Goal: Communication & Community: Answer question/provide support

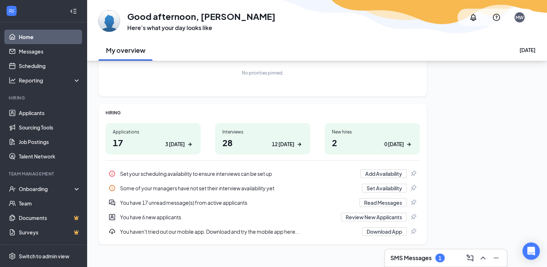
scroll to position [61, 0]
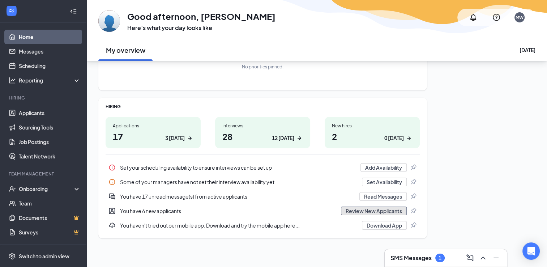
click at [397, 213] on button "Review New Applicants" at bounding box center [374, 210] width 66 height 9
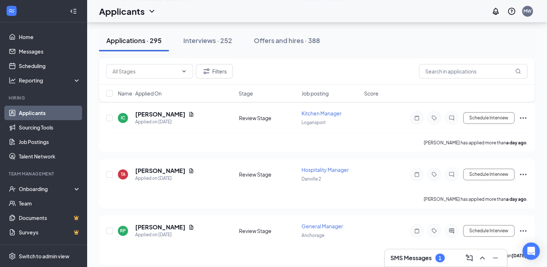
scroll to position [361, 0]
click at [423, 259] on h3 "SMS Messages" at bounding box center [410, 258] width 41 height 8
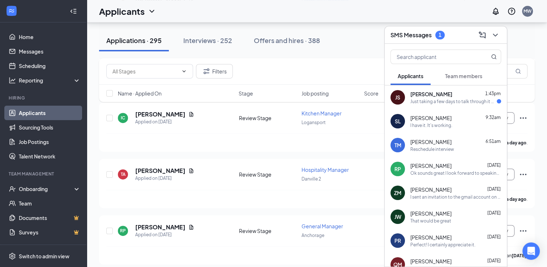
click at [423, 102] on div "Just taking a few days to talk through it with my family! I'll reach out soon o…" at bounding box center [453, 101] width 86 height 6
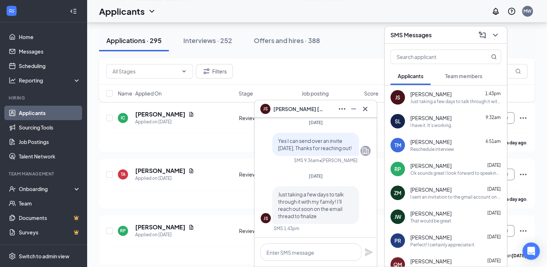
scroll to position [0, 0]
click at [494, 35] on icon "ChevronDown" at bounding box center [494, 35] width 5 height 3
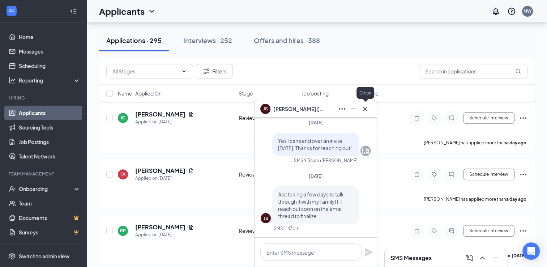
click at [366, 109] on icon "Cross" at bounding box center [365, 108] width 4 height 4
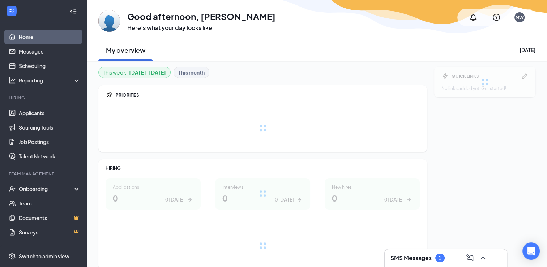
click at [425, 257] on h3 "SMS Messages" at bounding box center [410, 258] width 41 height 8
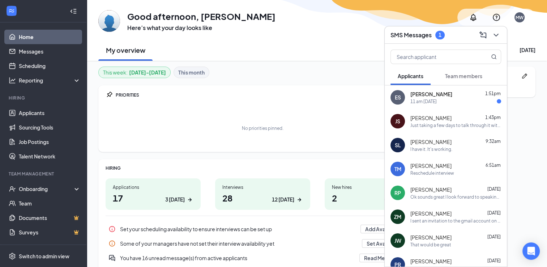
click at [414, 220] on div "I sent an invitation to the gmail account on your resume. It may say 2pm on the…" at bounding box center [455, 220] width 91 height 6
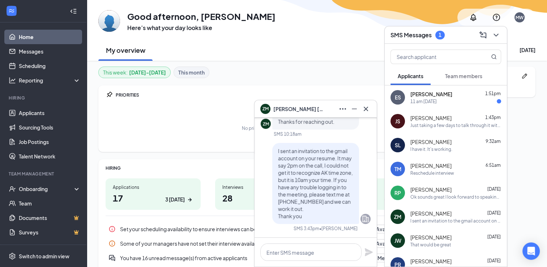
click at [421, 196] on div "Ok sounds great I look forward to speaking with you." at bounding box center [455, 197] width 91 height 6
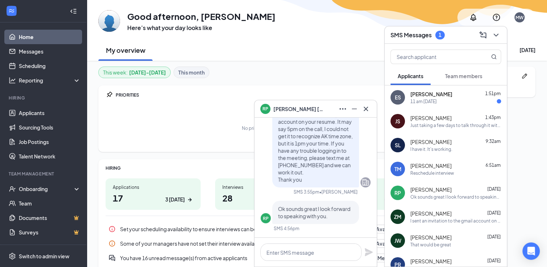
click at [422, 174] on div "Reschedule interview" at bounding box center [432, 173] width 44 height 6
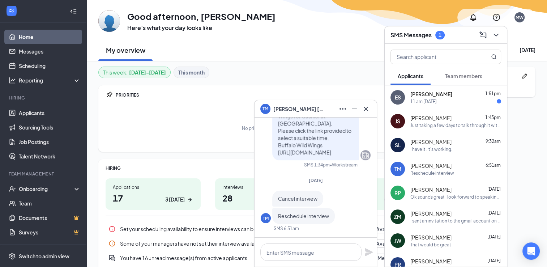
click at [422, 146] on div "I have it. It's working." at bounding box center [431, 149] width 42 height 6
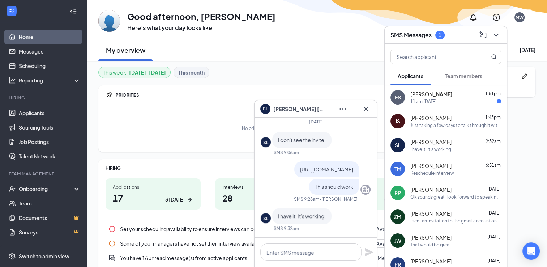
click at [445, 101] on div "11 am [DATE]" at bounding box center [455, 101] width 91 height 6
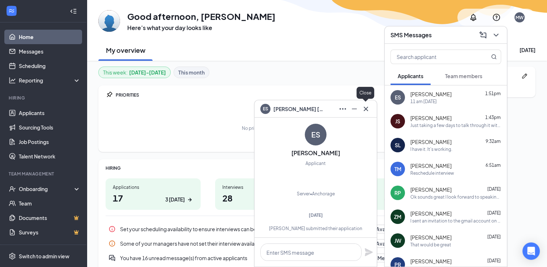
click at [368, 111] on icon "Cross" at bounding box center [365, 108] width 9 height 9
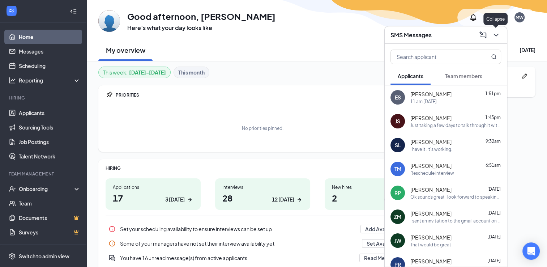
click at [500, 35] on icon "ChevronDown" at bounding box center [495, 35] width 9 height 9
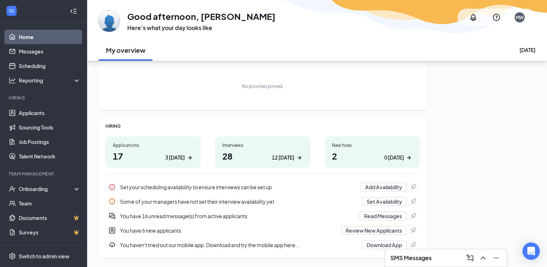
scroll to position [61, 0]
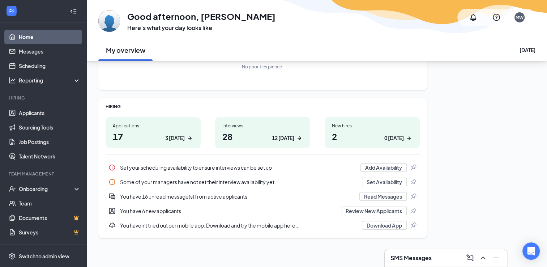
click at [283, 139] on div "12 today" at bounding box center [283, 138] width 22 height 8
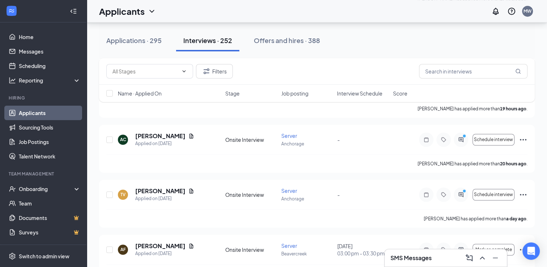
scroll to position [361, 0]
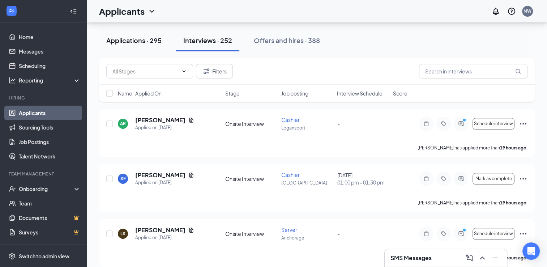
click at [143, 39] on div "Applications · 295" at bounding box center [133, 40] width 55 height 9
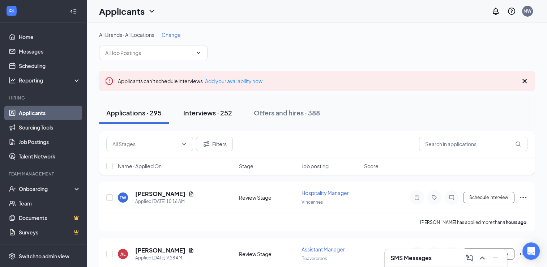
click at [217, 113] on div "Interviews · 252" at bounding box center [207, 112] width 49 height 9
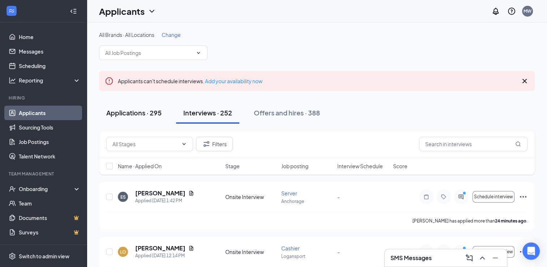
click at [152, 114] on div "Applications · 295" at bounding box center [133, 112] width 55 height 9
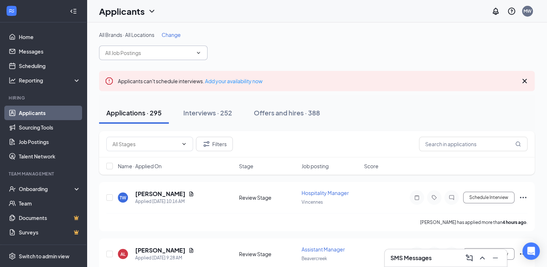
click at [188, 54] on input "text" at bounding box center [148, 53] width 87 height 8
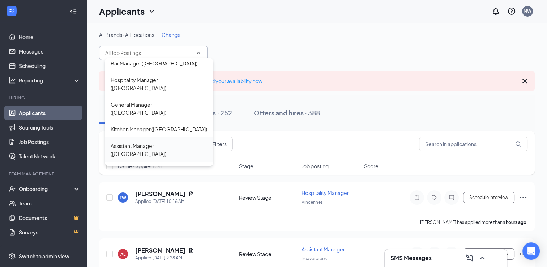
scroll to position [181, 0]
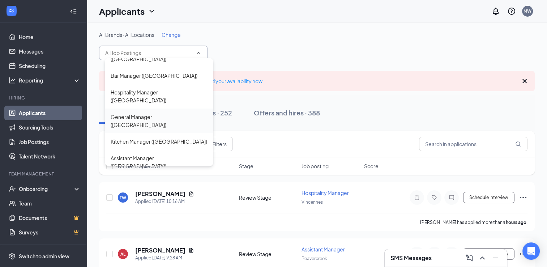
click at [151, 113] on div "General Manager ([GEOGRAPHIC_DATA])" at bounding box center [159, 121] width 97 height 16
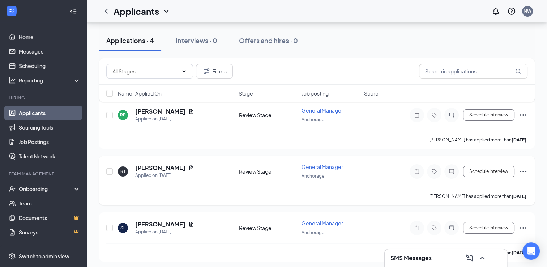
scroll to position [74, 0]
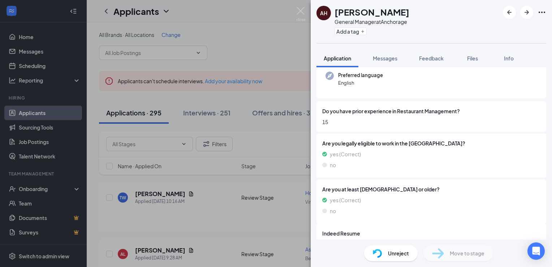
scroll to position [96, 0]
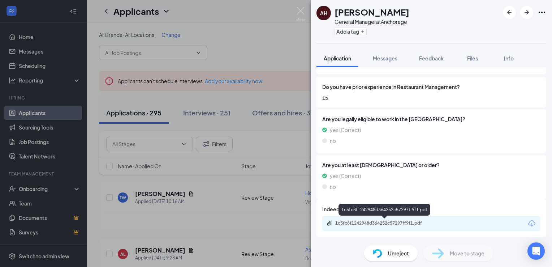
click at [400, 222] on div "1c5fc8f1242948d364252c57297ff9f1.pdf" at bounding box center [385, 223] width 101 height 6
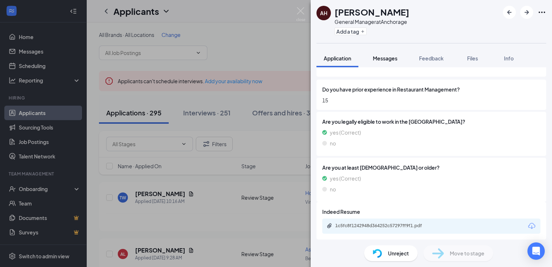
click at [383, 59] on span "Messages" at bounding box center [385, 58] width 25 height 7
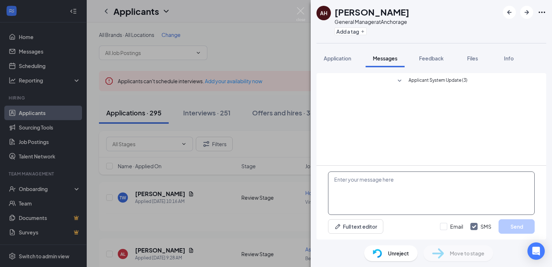
paste textarea "[URL][DOMAIN_NAME]"
type textarea "[URL][DOMAIN_NAME]"
drag, startPoint x: 425, startPoint y: 211, endPoint x: 331, endPoint y: 176, distance: 100.6
click at [331, 176] on textarea "[URL][DOMAIN_NAME]" at bounding box center [431, 192] width 207 height 43
click at [510, 16] on icon "ArrowLeftNew" at bounding box center [509, 12] width 9 height 9
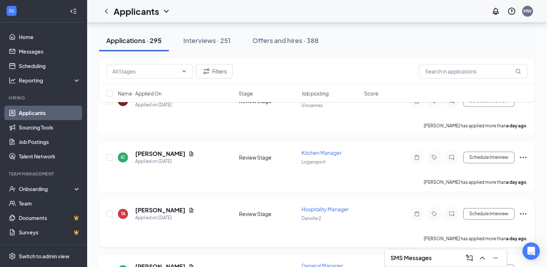
scroll to position [361, 0]
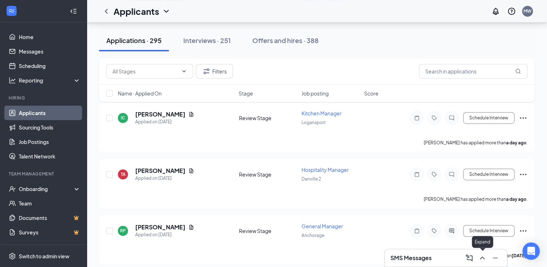
click at [479, 255] on icon "ChevronUp" at bounding box center [482, 257] width 9 height 9
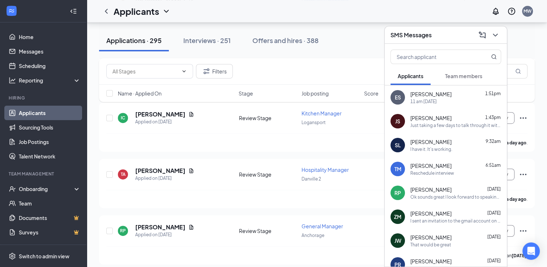
click at [423, 143] on span "[PERSON_NAME]" at bounding box center [430, 141] width 41 height 7
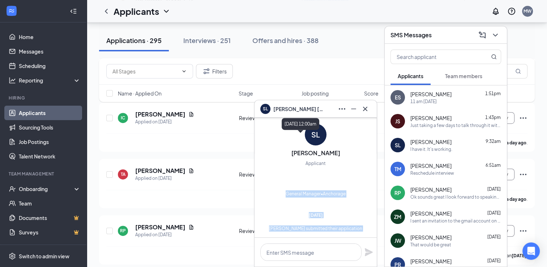
scroll to position [-475, 0]
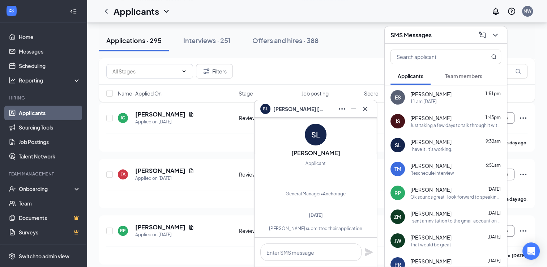
drag, startPoint x: 303, startPoint y: 204, endPoint x: 270, endPoint y: 198, distance: 33.5
copy span "Good morning, My name is [PERSON_NAME], the Director of Operations for the Buff…"
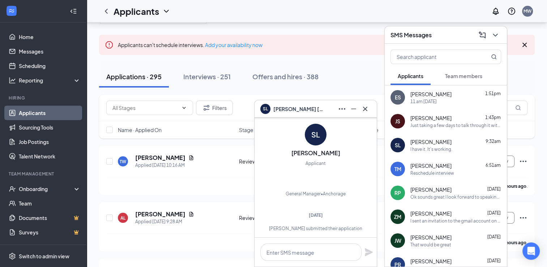
scroll to position [0, 0]
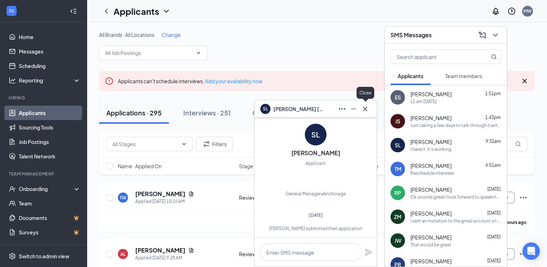
click at [366, 109] on icon "Cross" at bounding box center [365, 108] width 9 height 9
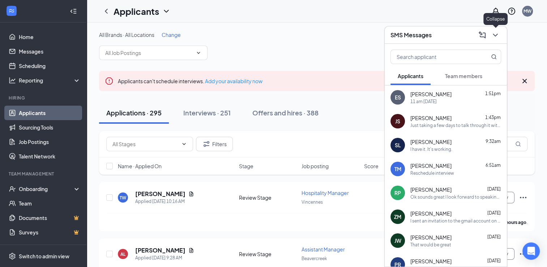
click at [494, 35] on icon "ChevronDown" at bounding box center [494, 35] width 5 height 3
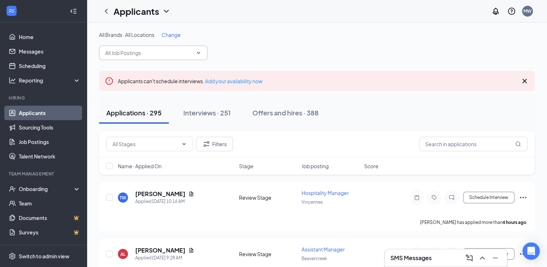
click at [199, 55] on icon "ChevronDown" at bounding box center [198, 53] width 6 height 6
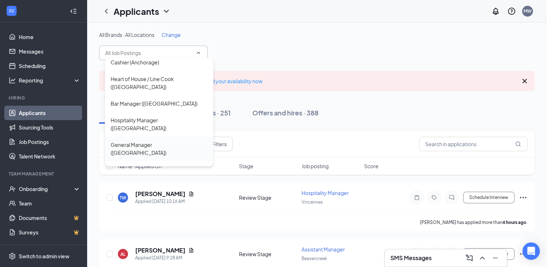
scroll to position [181, 0]
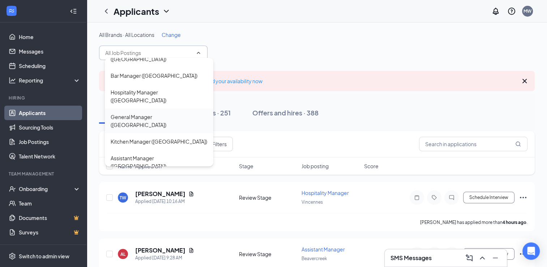
click at [155, 113] on div "General Manager ([GEOGRAPHIC_DATA])" at bounding box center [159, 121] width 97 height 16
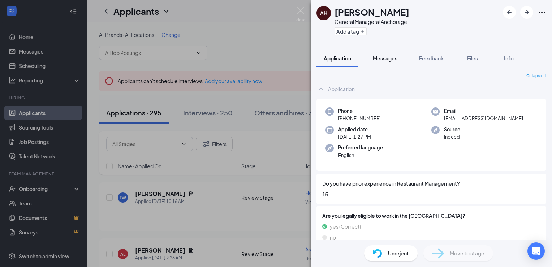
click at [384, 61] on span "Messages" at bounding box center [385, 58] width 25 height 7
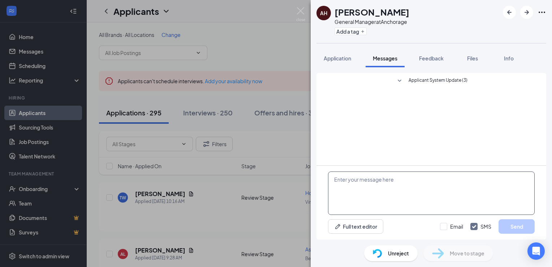
click at [353, 181] on textarea at bounding box center [431, 192] width 207 height 43
paste textarea "Good morning, My name is [PERSON_NAME], the Director of Operations for the Buff…"
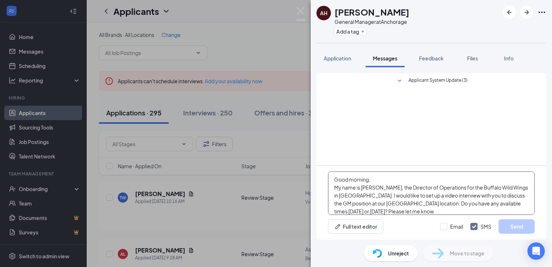
scroll to position [7, 0]
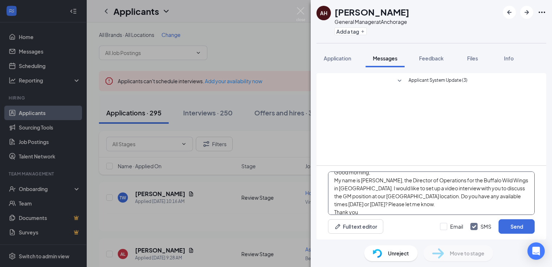
drag, startPoint x: 369, startPoint y: 206, endPoint x: 333, endPoint y: 207, distance: 35.4
click at [333, 207] on textarea "Good morning, My name is [PERSON_NAME], the Director of Operations for the Buff…" at bounding box center [431, 192] width 207 height 43
drag, startPoint x: 392, startPoint y: 203, endPoint x: 335, endPoint y: 207, distance: 56.6
click at [335, 207] on textarea "Good morning, My name is [PERSON_NAME], the Director of Operations for the Buff…" at bounding box center [431, 192] width 207 height 43
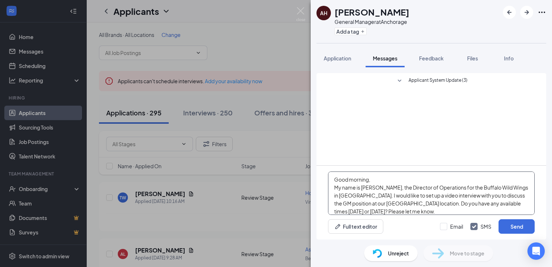
scroll to position [12, 0]
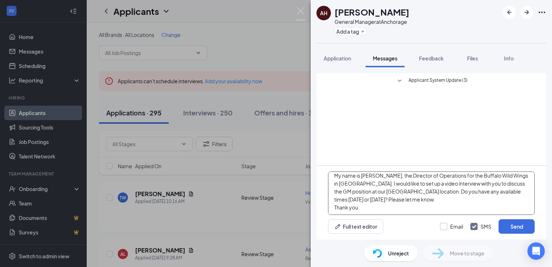
type textarea "Good morning, My name is Mike Willey, the Director of Operations for the Buffal…"
click at [447, 228] on input "Email" at bounding box center [451, 226] width 23 height 7
checkbox input "true"
click at [516, 225] on button "Send" at bounding box center [517, 226] width 36 height 14
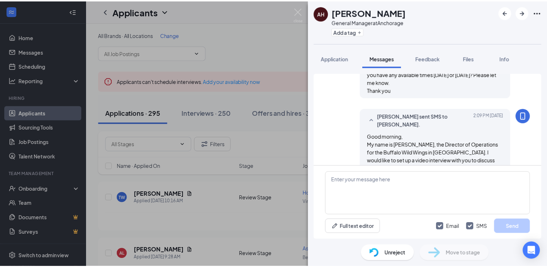
scroll to position [109, 0]
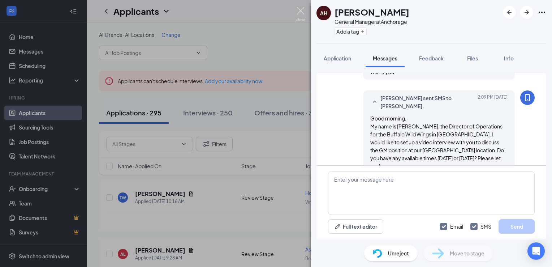
click at [300, 11] on img at bounding box center [300, 14] width 9 height 14
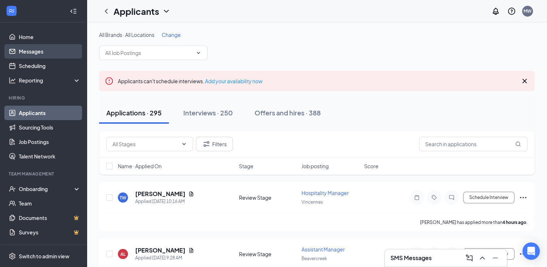
click at [28, 51] on link "Messages" at bounding box center [50, 51] width 62 height 14
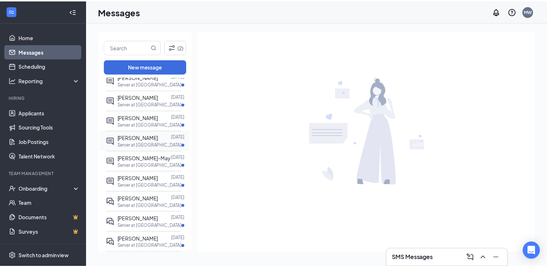
scroll to position [173, 0]
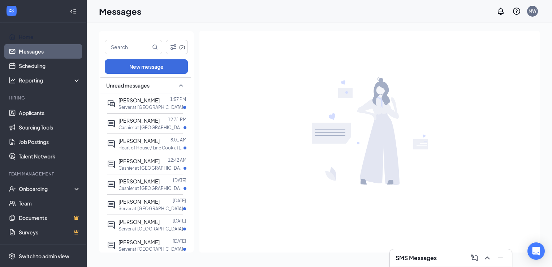
drag, startPoint x: 29, startPoint y: 36, endPoint x: 36, endPoint y: 46, distance: 11.6
click at [29, 36] on link "Home" at bounding box center [50, 37] width 62 height 14
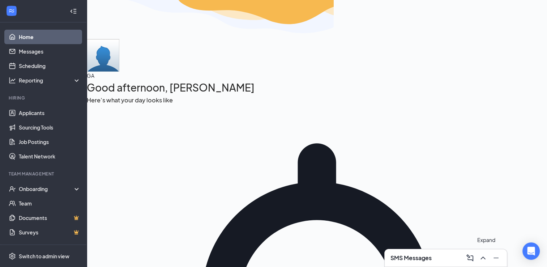
click at [478, 258] on button at bounding box center [482, 258] width 12 height 12
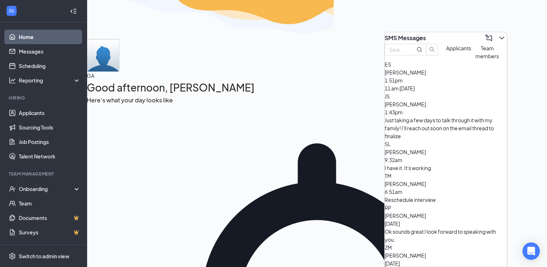
click at [436, 164] on div "I have it. It's working." at bounding box center [445, 168] width 122 height 8
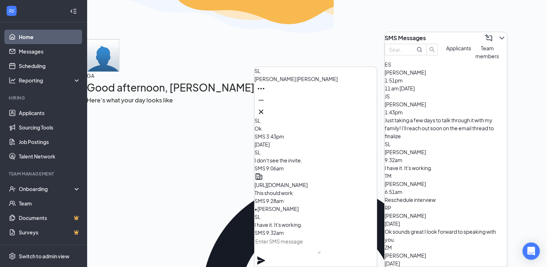
click at [290, 254] on textarea at bounding box center [287, 244] width 66 height 17
click at [289, 254] on textarea at bounding box center [287, 244] width 66 height 17
type textarea "I may have given you the wrong time for the interview [DATE]. I was assuming yo…"
click at [265, 256] on icon "Plane" at bounding box center [261, 260] width 8 height 8
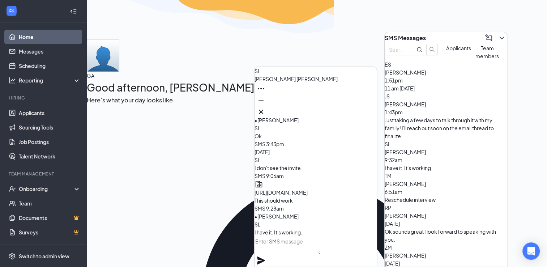
scroll to position [-147, 0]
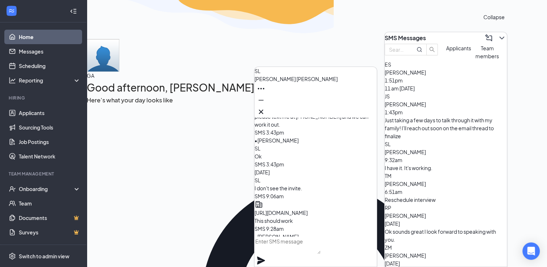
click at [497, 34] on icon "ChevronDown" at bounding box center [501, 38] width 9 height 9
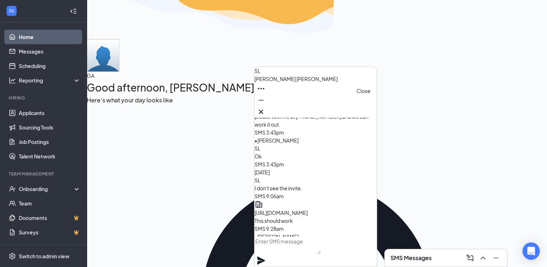
click at [263, 109] on icon "Cross" at bounding box center [261, 111] width 4 height 4
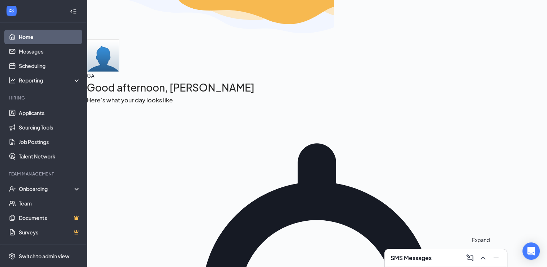
click at [484, 258] on icon "ChevronUp" at bounding box center [482, 257] width 5 height 3
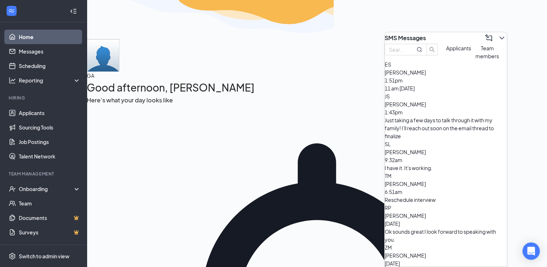
click at [426, 252] on span "[PERSON_NAME]" at bounding box center [404, 255] width 41 height 7
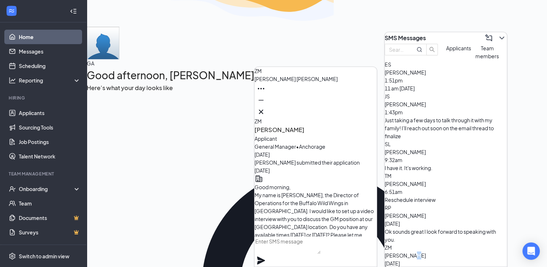
scroll to position [0, 0]
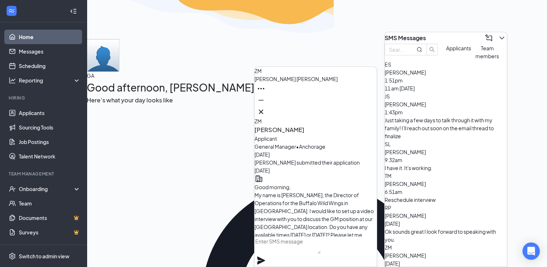
click at [426, 252] on span "[PERSON_NAME]" at bounding box center [404, 255] width 41 height 7
click at [434, 164] on div "I have it. It's working." at bounding box center [445, 168] width 122 height 8
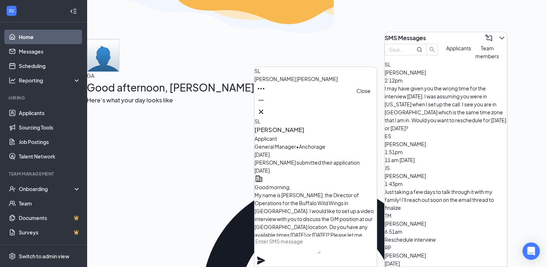
click at [265, 107] on icon "Cross" at bounding box center [261, 111] width 9 height 9
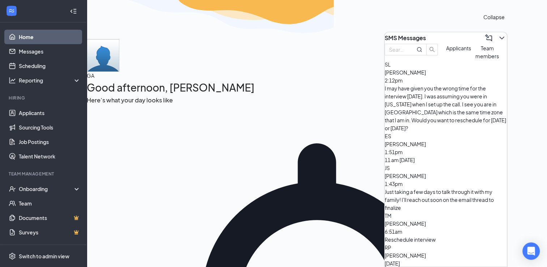
click at [497, 35] on icon "ChevronDown" at bounding box center [501, 38] width 9 height 9
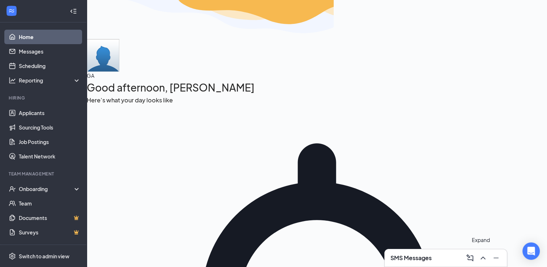
click at [482, 259] on icon "ChevronUp" at bounding box center [482, 257] width 9 height 9
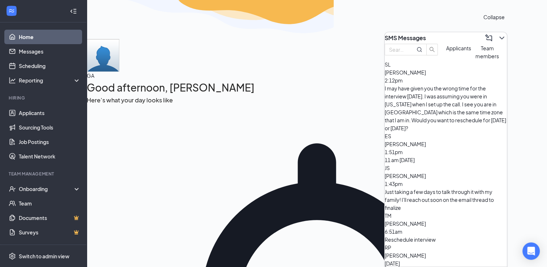
click at [499, 36] on icon "ChevronDown" at bounding box center [501, 37] width 5 height 3
